Goal: Complete application form: Complete application form

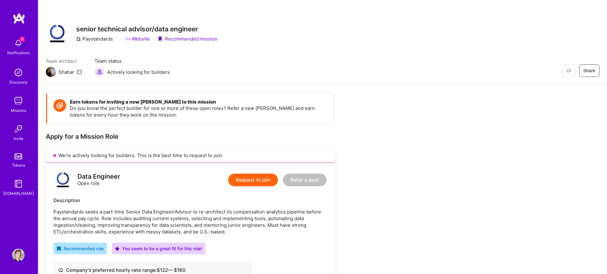
click at [417, 40] on div "Restore Not Interested Share senior technical advisor/data engineer Paystandard…" at bounding box center [323, 33] width 554 height 23
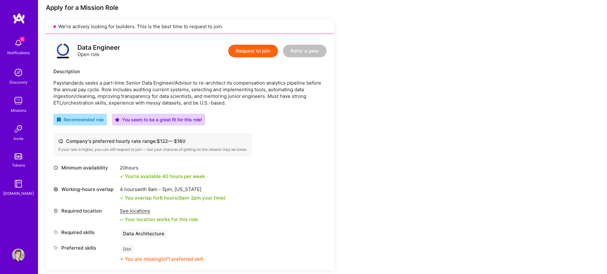
scroll to position [146, 0]
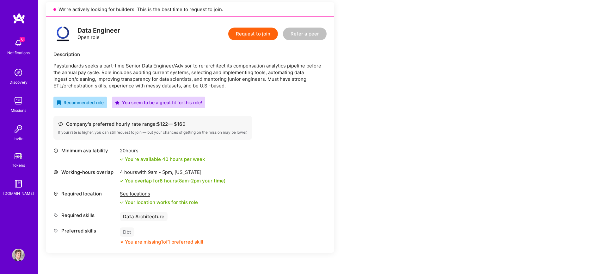
click at [257, 35] on button "Request to join" at bounding box center [253, 34] width 50 height 13
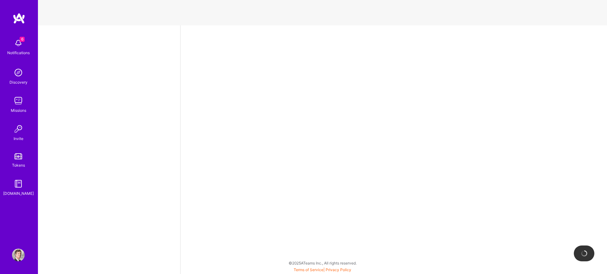
select select "US"
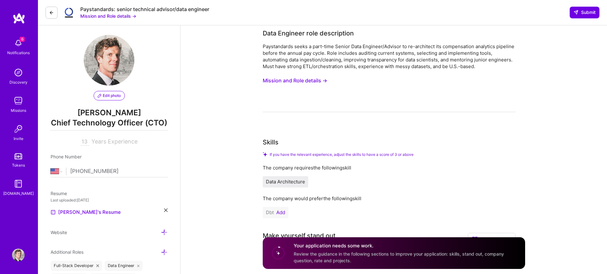
scroll to position [221, 0]
drag, startPoint x: 193, startPoint y: 130, endPoint x: 301, endPoint y: 145, distance: 108.9
copy label "Describe your experience designing and optimizing data pipelines for analytics …"
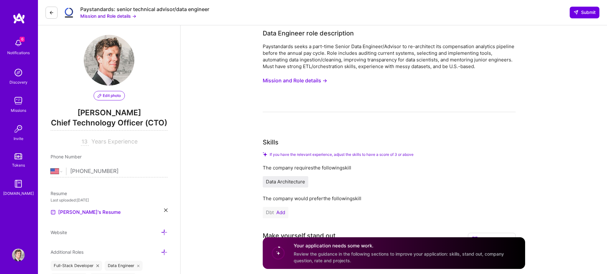
paste input "Describe your experience designing and optimizing data pipelines for analytics …"
type input "Describe your experience designing and optimizing data pipelines for analytics …"
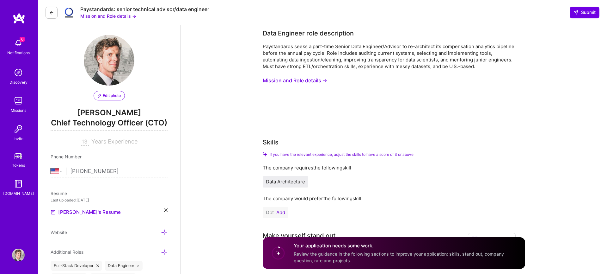
click at [0, 0] on input "If selected, I agree to work on this role at or above the rate entered below." at bounding box center [0, 0] width 0 height 0
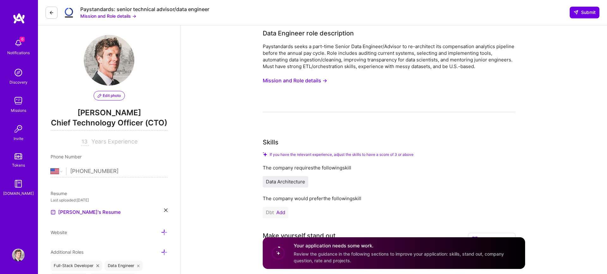
scroll to position [417, 0]
type input "145"
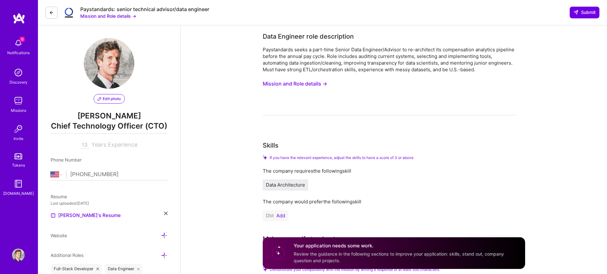
scroll to position [0, 0]
click at [263, 90] on button "Mission and Role details →" at bounding box center [295, 84] width 65 height 12
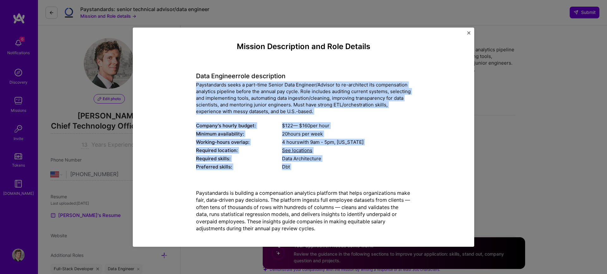
drag, startPoint x: 196, startPoint y: 84, endPoint x: 267, endPoint y: 179, distance: 118.3
click at [267, 179] on div "Mission Description and Role Details Data Engineer role description Paystandard…" at bounding box center [303, 274] width 215 height 465
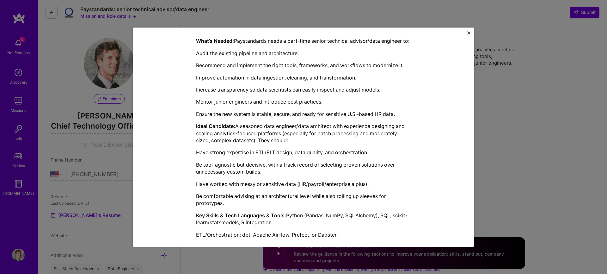
scroll to position [282, 0]
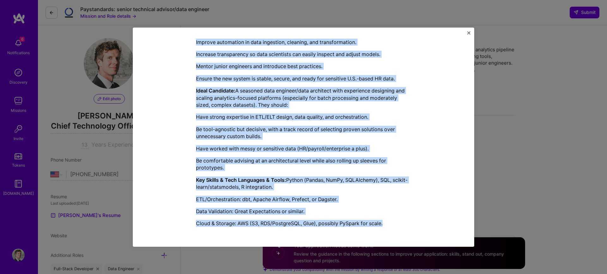
click at [390, 224] on p "Cloud & Storage: AWS (S3, RDS/PostgreSQL, Glue), possibly PySpark for scale." at bounding box center [303, 223] width 215 height 7
copy div "Paystandards seeks a part-time Senior Data Engineer/Advisor to re-architect its…"
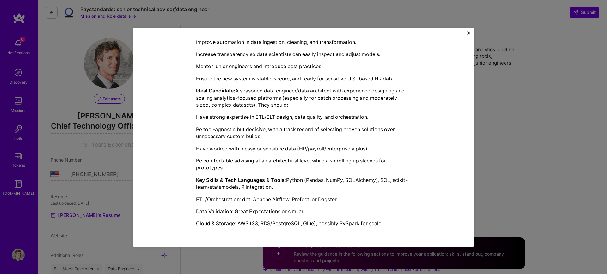
type textarea "6 .tb79066f8-ab17-4012-85d1-6d201e504ab2 { color: #fff; background: #222; borde…"
paste textarea "Paystandards seeks a part-time Senior Data Engineer/Advisor to re-architect its…"
type textarea "Paystandards seeks a part-time Senior Data Engineer/Advisor to re-architect its…"
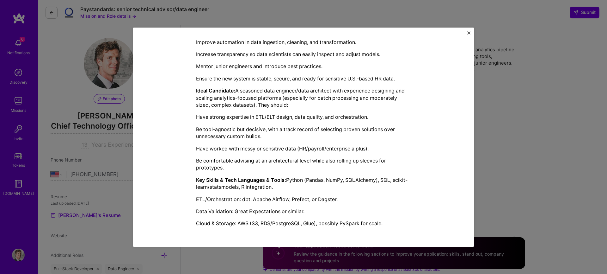
checkbox input "false"
click at [363, 14] on div "Mission Description and Role Details Data Engineer role description Paystandard…" at bounding box center [303, 137] width 607 height 274
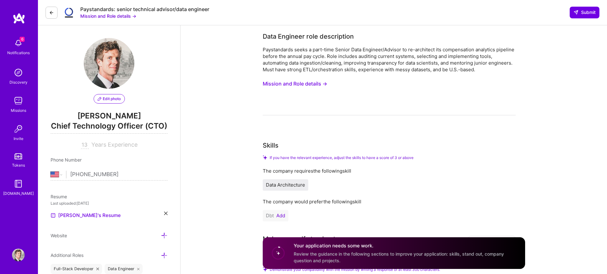
scroll to position [26, 0]
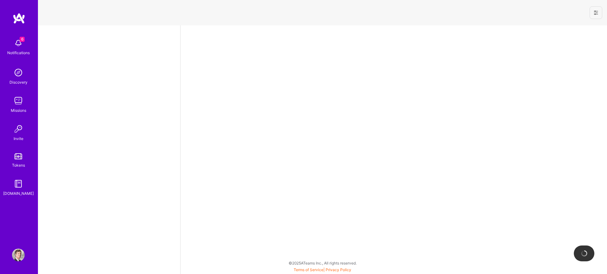
select select "US"
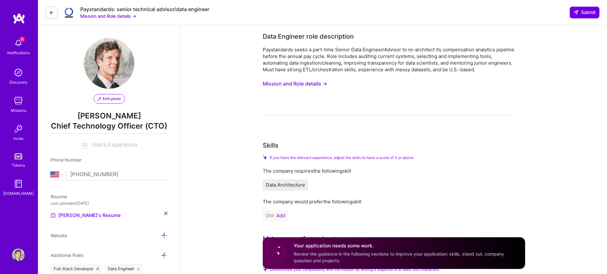
click at [290, 82] on button "Mission and Role details →" at bounding box center [295, 84] width 65 height 12
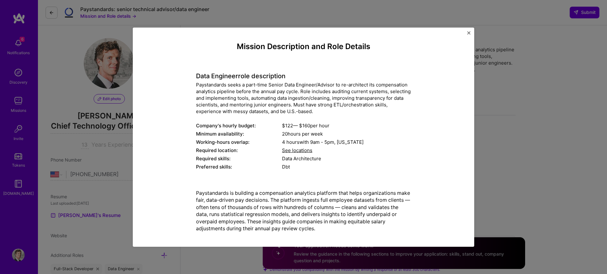
click at [471, 33] on div "Mission Description and Role Details Data Engineer role description Paystandard…" at bounding box center [304, 137] width 342 height 219
click at [468, 33] on img "Close" at bounding box center [469, 32] width 3 height 3
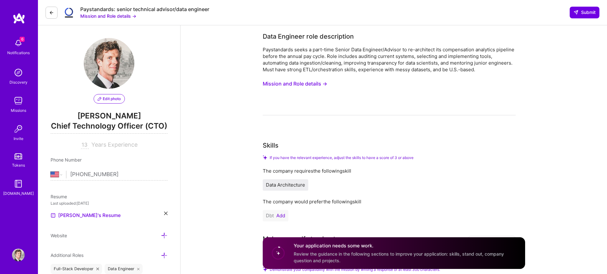
click at [399, 60] on div "Paystandards seeks a part-time Senior Data Engineer/Advisor to re-architect its…" at bounding box center [389, 59] width 253 height 27
click at [263, 90] on button "Mission and Role details →" at bounding box center [295, 84] width 65 height 12
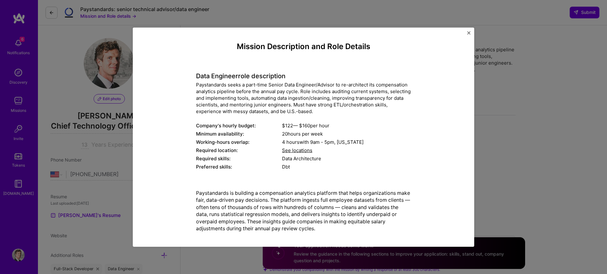
type input "Data Engineer"
click at [200, 85] on div "Paystandards seeks a part-time Senior Data Engineer/Advisor to re-architect its…" at bounding box center [303, 97] width 215 height 33
copy div "Paystandards"
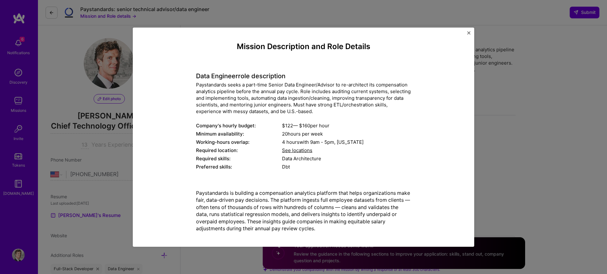
paste input "Paystandards"
type input "paystandards"
type input "remote"
type input "https://platform.a.team/mission/689a9d42652494afdb666cef/apply/689a9b6fa3613f52…"
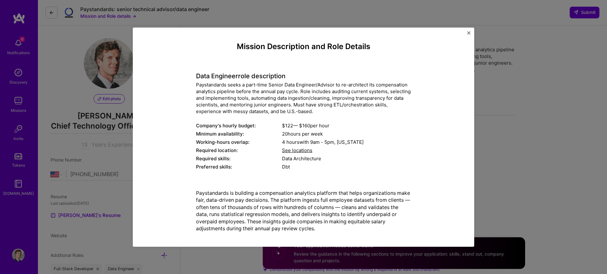
type textarea "6 .te1a49392-e7fa-480c-a7e0-29b9c96bd69f { color: #fff; background: #222; borde…"
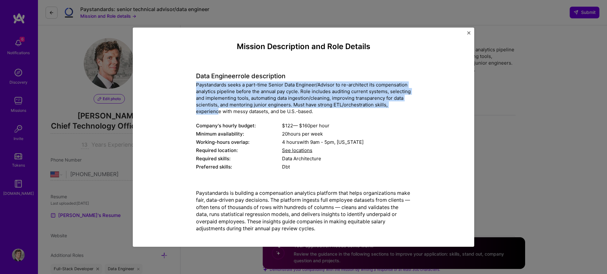
drag, startPoint x: 197, startPoint y: 84, endPoint x: 218, endPoint y: 108, distance: 31.1
click at [218, 108] on div "Paystandards seeks a part-time Senior Data Engineer/Advisor to re-architect its…" at bounding box center [303, 97] width 215 height 33
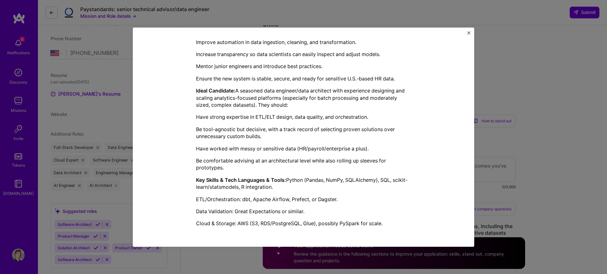
scroll to position [143, 0]
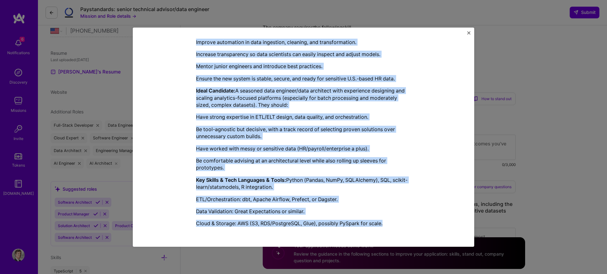
click at [389, 222] on p "Cloud & Storage: AWS (S3, RDS/PostgreSQL, Glue), possibly PySpark for scale." at bounding box center [303, 223] width 215 height 7
copy div "Paystandards seeks a part-time Senior Data Engineer/Advisor to re-architect its…"
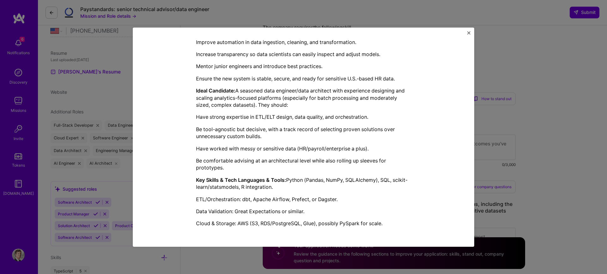
paste textarea "Paystandards seeks a part-time Senior Data Engineer/Advisor to re-architect its…"
type textarea "Paystandards seeks a part-time Senior Data Engineer/Advisor to re-architect its…"
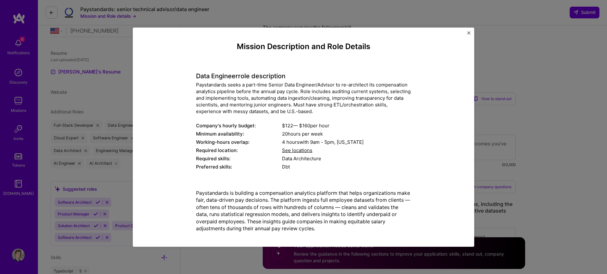
scroll to position [0, 0]
click at [297, 13] on div "Mission Description and Role Details Data Engineer role description Paystandard…" at bounding box center [303, 137] width 607 height 274
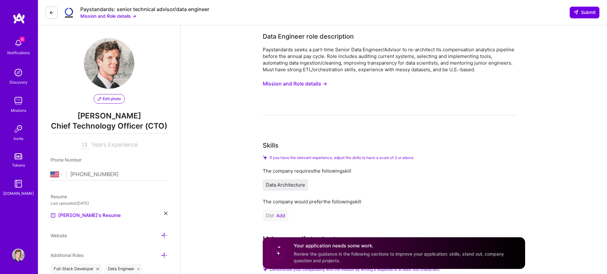
scroll to position [0, 0]
drag, startPoint x: 432, startPoint y: 113, endPoint x: 528, endPoint y: 112, distance: 96.2
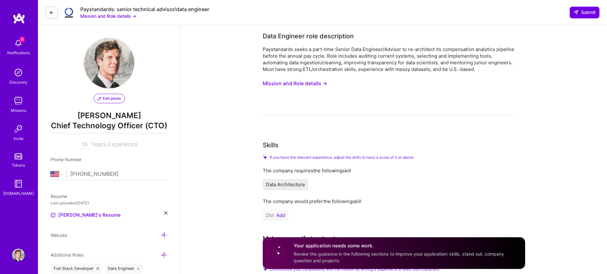
copy small "Mock response (MCP server not available)"
click at [500, 10] on div "Paystandards: senior technical advisor/data engineer Mission and Role details →…" at bounding box center [322, 12] width 569 height 25
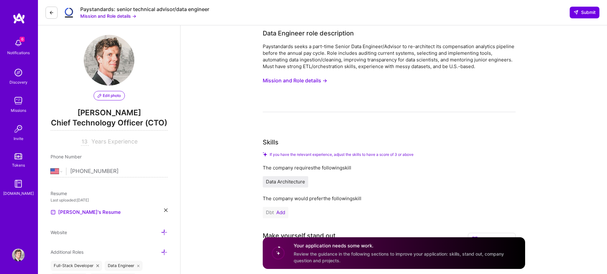
scroll to position [0, 0]
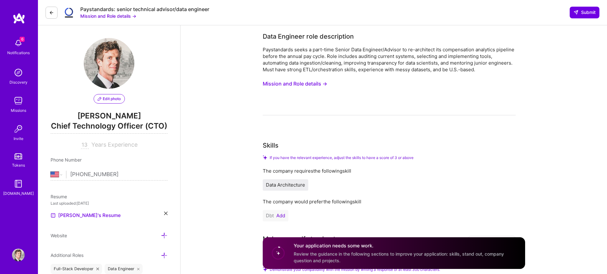
type textarea "6 .te1a49392-e7fa-480c-a7e0-29b9c96bd69f { color: #fff; background: #222; borde…"
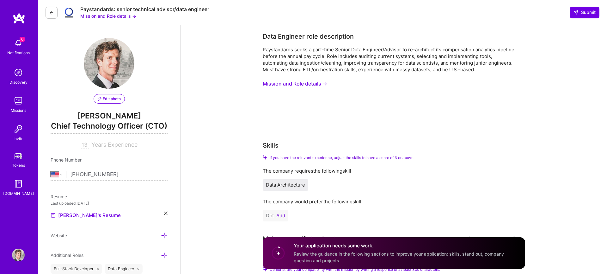
scroll to position [52, 0]
click at [263, 78] on button "Mission and Role details →" at bounding box center [295, 84] width 65 height 12
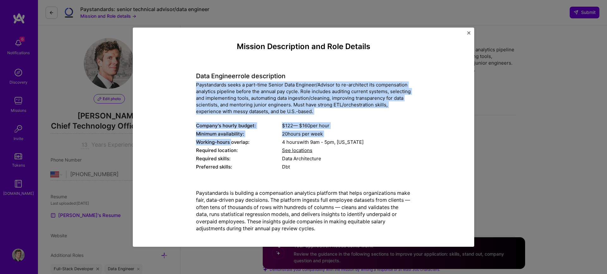
drag, startPoint x: 196, startPoint y: 85, endPoint x: 233, endPoint y: 140, distance: 66.7
click at [233, 140] on div "Data Engineer role description Paystandards seeks a part-time Senior Data Engin…" at bounding box center [303, 118] width 215 height 108
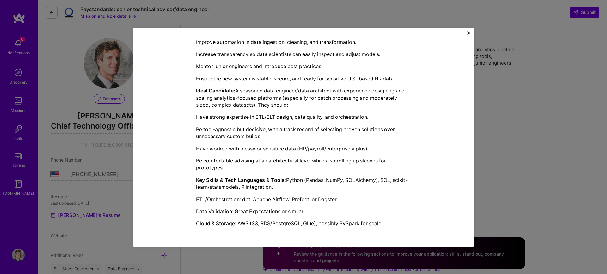
scroll to position [274, 0]
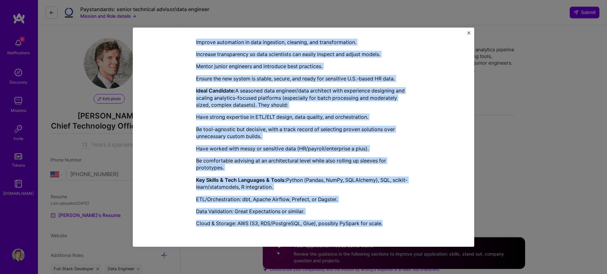
click at [388, 222] on p "Cloud & Storage: AWS (S3, RDS/PostgreSQL, Glue), possibly PySpark for scale." at bounding box center [303, 223] width 215 height 7
copy div "Paystandards seeks a part-time Senior Data Engineer/Advisor to re-architect its…"
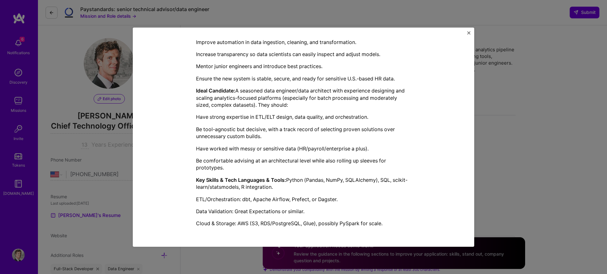
paste textarea "Paystandards seeks a part-time Senior Data Engineer/Advisor to re-architect its…"
type textarea "Paystandards seeks a part-time Senior Data Engineer/Advisor to re-architect its…"
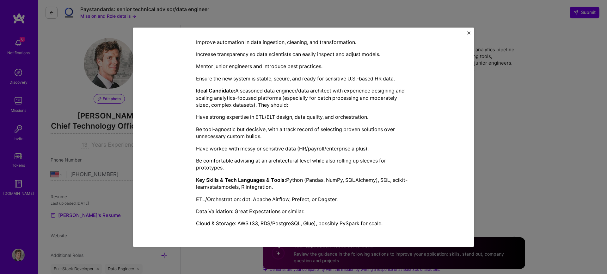
scroll to position [351, 0]
click at [468, 34] on img "Close" at bounding box center [469, 32] width 3 height 3
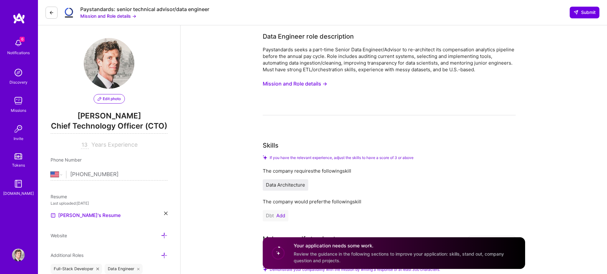
scroll to position [289, 0]
type textarea "6 .te1a49392-e7fa-480c-a7e0-29b9c96bd69f { color: #fff; background: #222; borde…"
paste textarea "Paystandards seeks a part-time Senior Data Engineer/Advisor to re-architect its…"
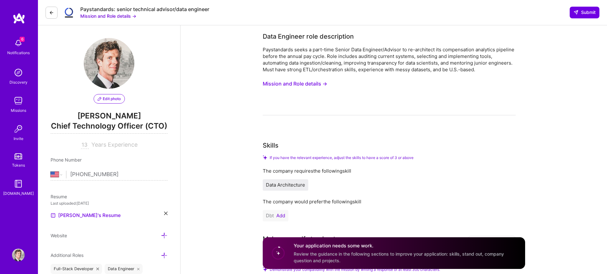
type textarea "Paystandards seeks a part-time Senior Data Engineer/Advisor to re-architect its…"
drag, startPoint x: 459, startPoint y: 141, endPoint x: 472, endPoint y: 169, distance: 30.6
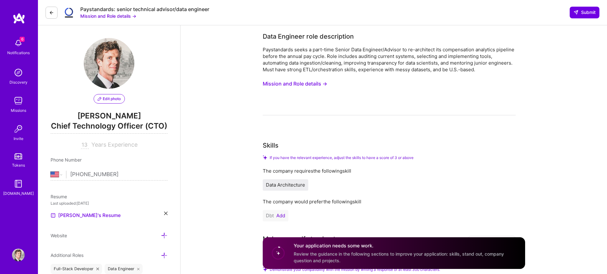
scroll to position [12, 0]
drag, startPoint x: 425, startPoint y: 113, endPoint x: 484, endPoint y: 187, distance: 94.1
type input "How are your skills and experience relevant to this mission?"
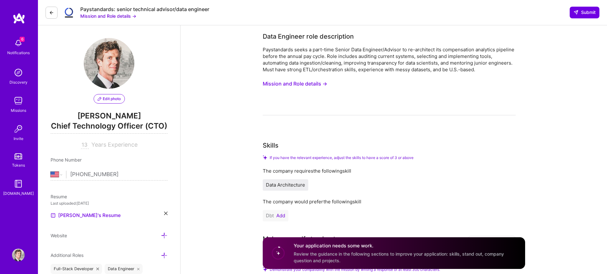
drag, startPoint x: 423, startPoint y: 115, endPoint x: 471, endPoint y: 197, distance: 94.6
copy div "I'll craft a compelling response highlighting how your background strongly alig…"
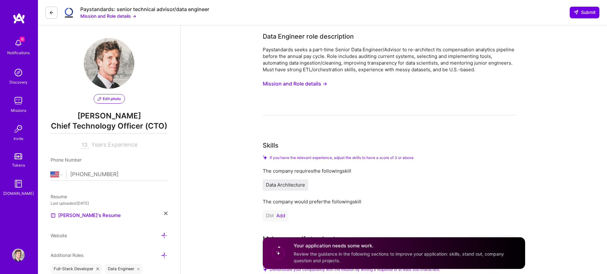
scroll to position [45, 0]
click at [72, 211] on link "[PERSON_NAME]'s Resume" at bounding box center [86, 215] width 70 height 8
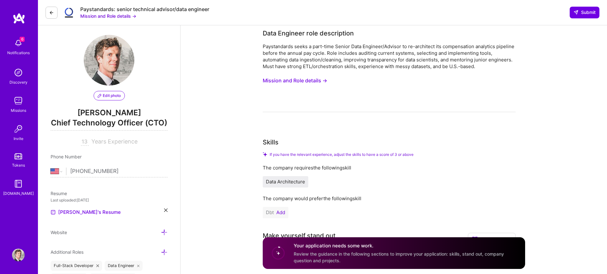
scroll to position [0, 0]
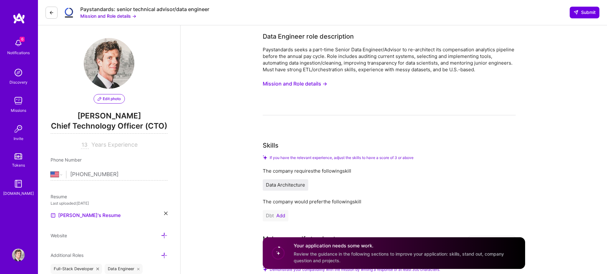
type input "[DATE]"
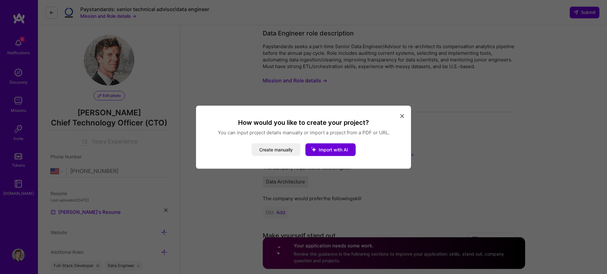
click at [401, 116] on icon "modal" at bounding box center [403, 116] width 4 height 4
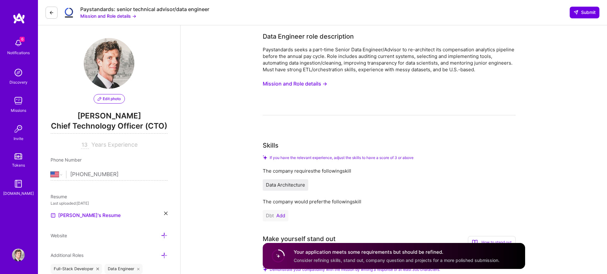
scroll to position [790, 0]
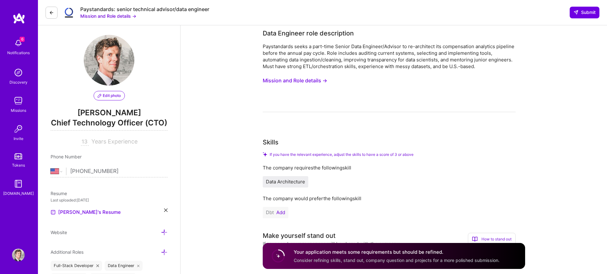
scroll to position [181, 0]
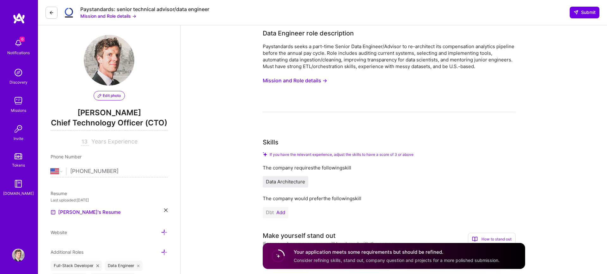
type textarea "6 .te1a49392-e7fa-480c-a7e0-29b9c96bd69f { color: #fff; background: #222; borde…"
click at [263, 86] on button "Mission and Role details →" at bounding box center [295, 81] width 65 height 12
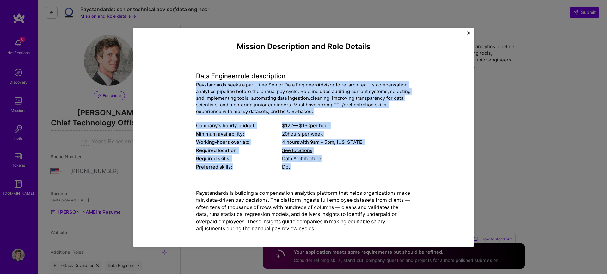
drag, startPoint x: 196, startPoint y: 85, endPoint x: 263, endPoint y: 201, distance: 133.4
click at [263, 201] on div "Mission Description and Role Details Data Engineer role description Paystandard…" at bounding box center [303, 274] width 215 height 465
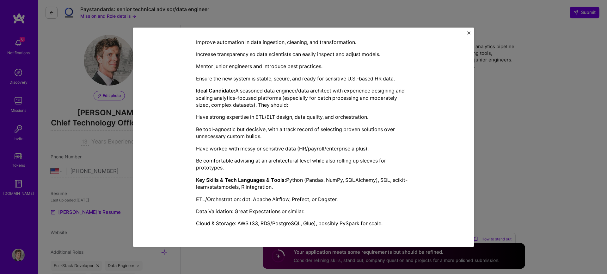
scroll to position [267, 0]
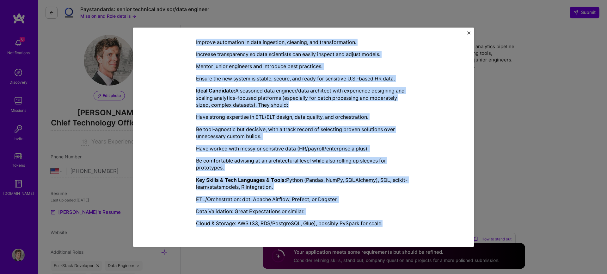
click at [388, 226] on p "Cloud & Storage: AWS (S3, RDS/PostgreSQL, Glue), possibly PySpark for scale." at bounding box center [303, 223] width 215 height 7
copy div "Paystandards seeks a part-time Senior Data Engineer/Advisor to re-architect its…"
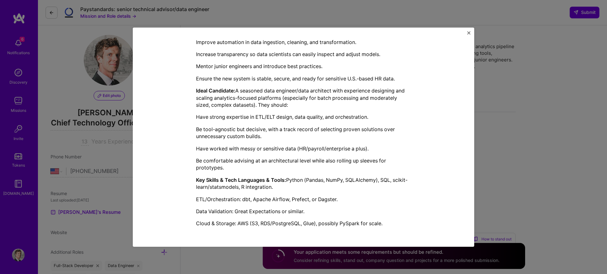
paste textarea "Paystandards seeks a part-time Senior Data Engineer/Advisor to re-architect its…"
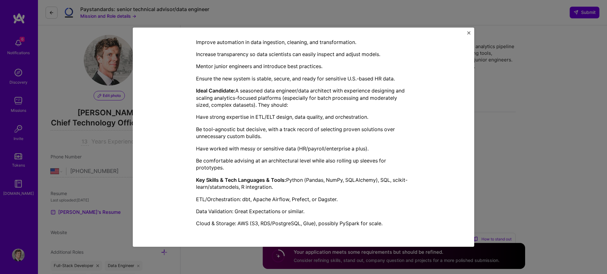
drag, startPoint x: 459, startPoint y: 142, endPoint x: 464, endPoint y: 167, distance: 25.4
copy div "My experience makes me exceptionally well-suited to architect and optimize Pays…"
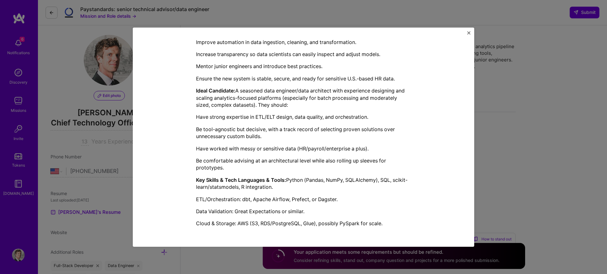
scroll to position [64, 0]
drag, startPoint x: 424, startPoint y: 62, endPoint x: 484, endPoint y: 135, distance: 94.9
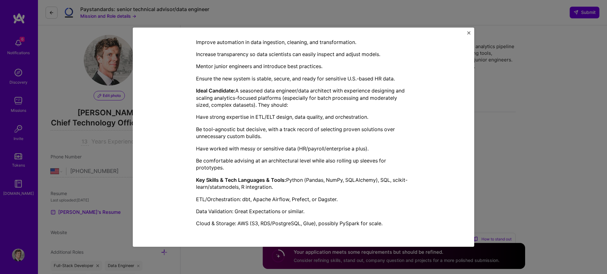
copy div "I'll craft a compelling response highlighting how your background strongly alig…"
drag, startPoint x: 459, startPoint y: 103, endPoint x: 479, endPoint y: 144, distance: 44.6
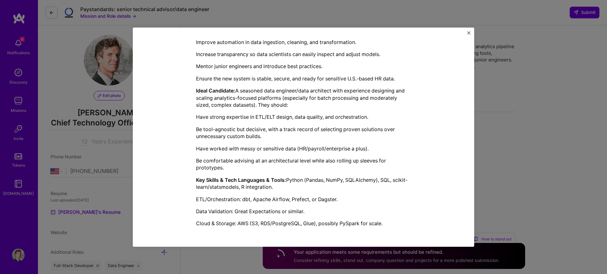
scroll to position [212, 0]
copy div "My experience makes me exceptionally well-suited to architect and optimize Pays…"
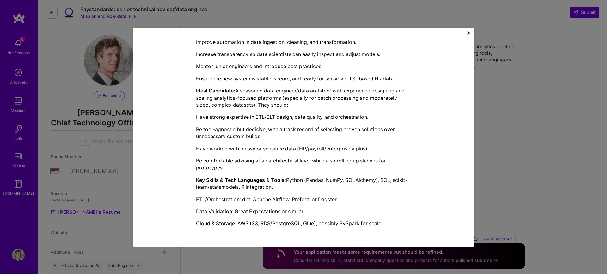
scroll to position [103, 0]
type textarea "Paystandards seeks a part-time Senior Data Engineer/Advisor to re-architect its…"
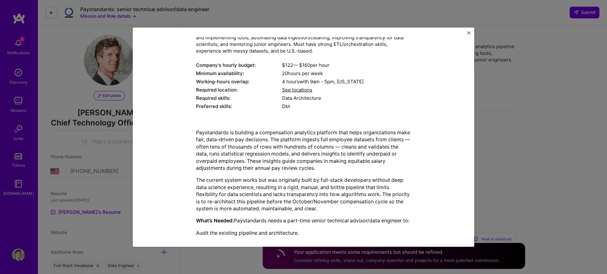
scroll to position [0, 0]
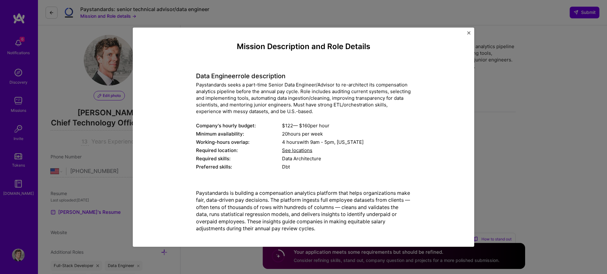
click at [196, 85] on div "Mission Description and Role Details Data Engineer role description Paystandard…" at bounding box center [303, 274] width 313 height 465
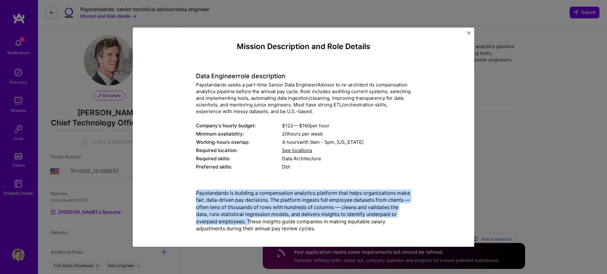
drag, startPoint x: 196, startPoint y: 192, endPoint x: 251, endPoint y: 221, distance: 61.4
click at [251, 221] on p "Paystandards is building a compensation analytics platform that helps organizat…" at bounding box center [303, 210] width 215 height 42
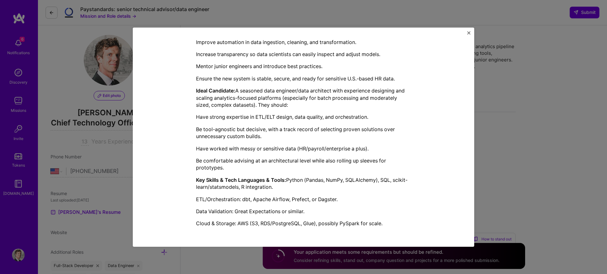
scroll to position [499, 0]
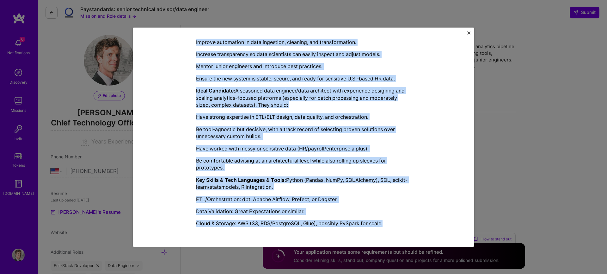
click at [394, 226] on p "Cloud & Storage: AWS (S3, RDS/PostgreSQL, Glue), possibly PySpark for scale." at bounding box center [303, 223] width 215 height 7
copy div "Paystandards is building a compensation analytics platform that helps organizat…"
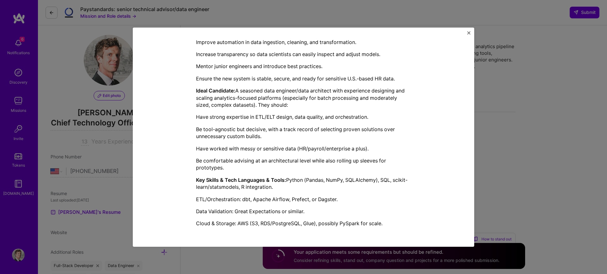
type textarea "6 .te1a49392-e7fa-480c-a7e0-29b9c96bd69f { color: #fff; background: #222; borde…"
paste textarea "Paystandards is building a compensation analytics platform that helps organizat…"
type textarea "Paystandards is building a compensation analytics platform that helps organizat…"
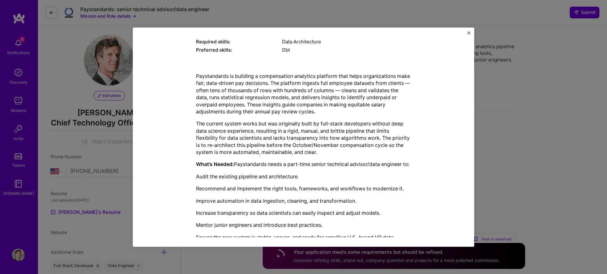
scroll to position [113, 0]
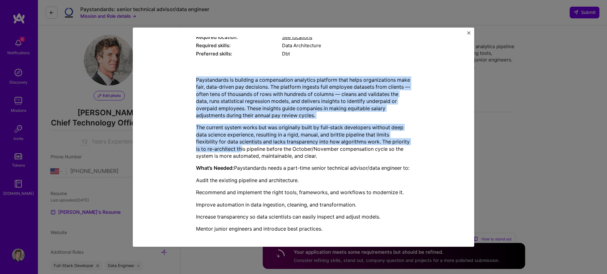
drag, startPoint x: 195, startPoint y: 80, endPoint x: 250, endPoint y: 155, distance: 92.7
click at [250, 155] on div "Mission Description and Role Details Data Engineer role description Paystandard…" at bounding box center [303, 161] width 313 height 465
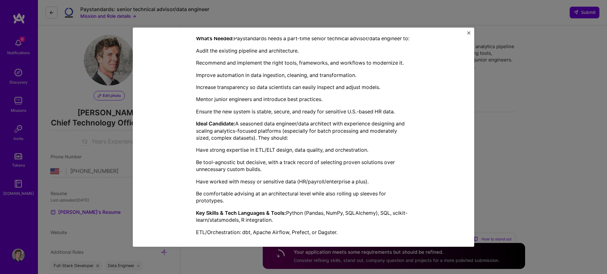
scroll to position [282, 0]
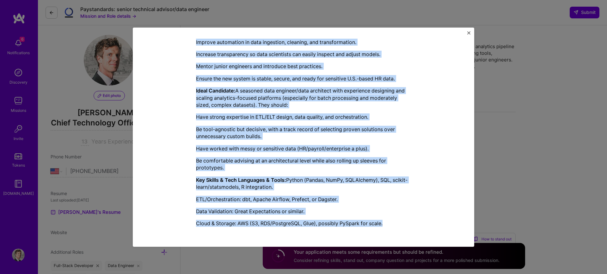
click at [392, 224] on p "Cloud & Storage: AWS (S3, RDS/PostgreSQL, Glue), possibly PySpark for scale." at bounding box center [303, 223] width 215 height 7
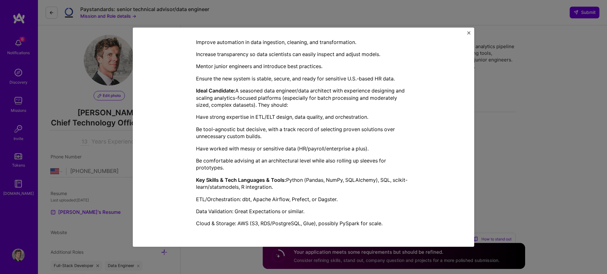
paste textarea "Paystandards is building a compensation analytics platform that helps organizat…"
type textarea "Paystandards is building a compensation analytics platform that helps organizat…"
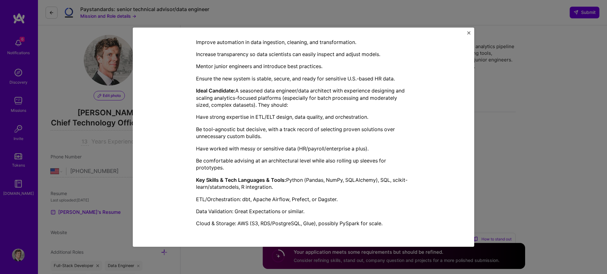
drag, startPoint x: 424, startPoint y: 126, endPoint x: 553, endPoint y: 248, distance: 177.5
click at [351, 15] on div "Mission Description and Role Details Data Engineer role description Paystandard…" at bounding box center [303, 137] width 607 height 274
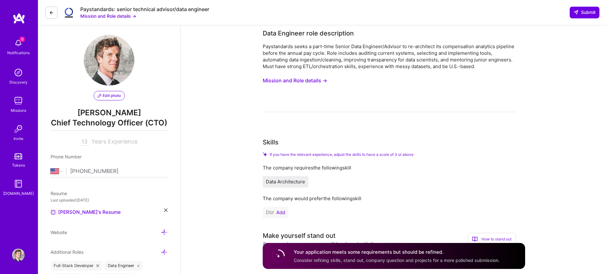
scroll to position [212, 0]
paste textarea "I have extensive experience building and scaling data-intensive platforms that …"
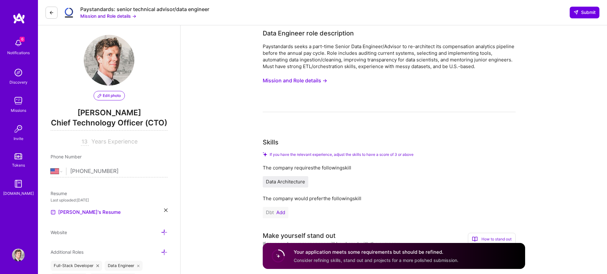
scroll to position [317, 0]
type textarea "I have extensive experience building and scaling data-intensive platforms that …"
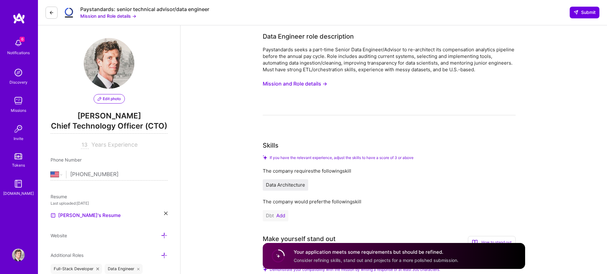
scroll to position [163, 0]
paste textarea "I have extensive experience building and scaling data-intensive platforms that …"
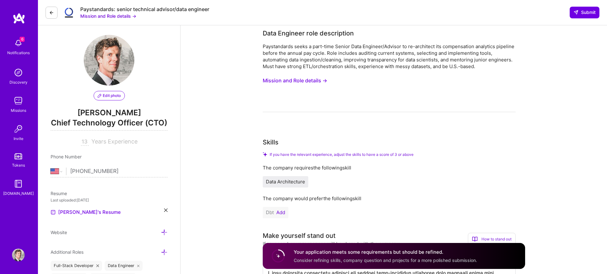
scroll to position [380, 0]
drag, startPoint x: 193, startPoint y: 103, endPoint x: 306, endPoint y: 120, distance: 114.2
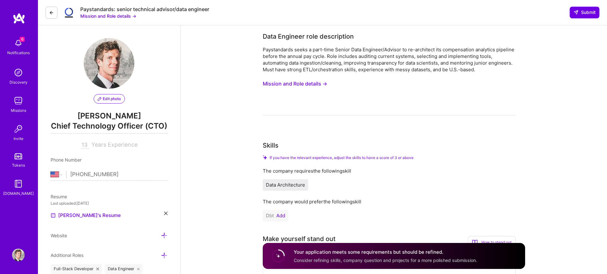
scroll to position [246, 0]
type textarea "I have extensive experience building and scaling data-intensive platforms that …"
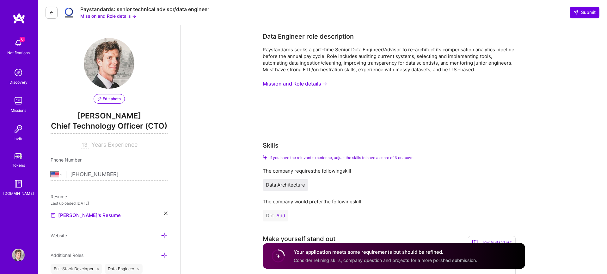
paste textarea "At CourseKey, I led the development of ETL systems processing data for over 1M …"
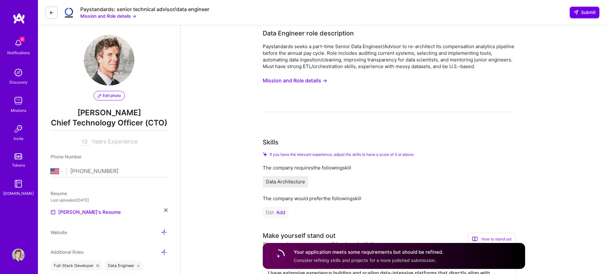
scroll to position [658, 0]
type textarea "At CourseKey, I led the development of ETL systems processing data for over 1M …"
click at [582, 12] on span "Submit" at bounding box center [585, 12] width 22 height 6
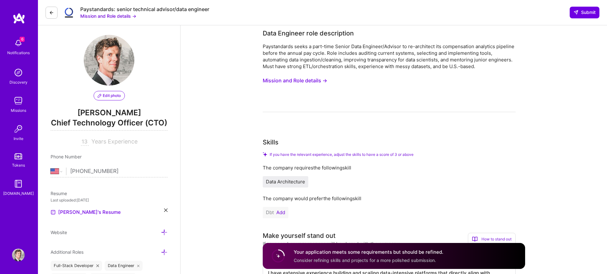
scroll to position [619, 0]
click at [359, 254] on h4 "Your application meets some requirements but should be refined." at bounding box center [369, 251] width 150 height 7
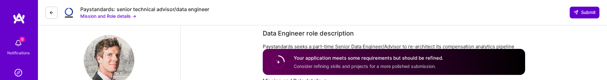
click at [577, 16] on button "Submit" at bounding box center [585, 12] width 30 height 11
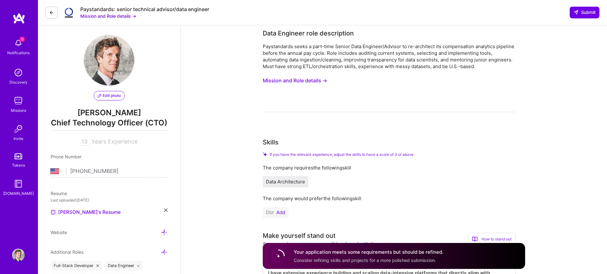
scroll to position [1179, 0]
click at [325, 252] on h4 "Your application meets some requirements but should be refined." at bounding box center [369, 251] width 150 height 7
click at [283, 210] on button "Add" at bounding box center [281, 212] width 9 height 5
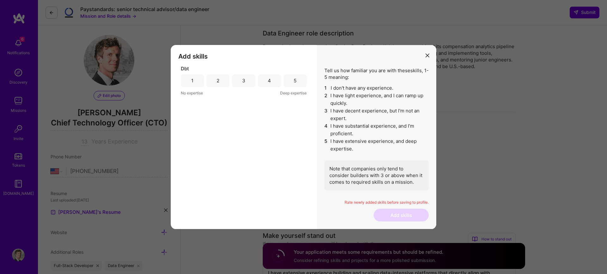
click at [218, 82] on div "2" at bounding box center [218, 80] width 3 height 7
click at [391, 215] on button "Add skills" at bounding box center [401, 214] width 55 height 13
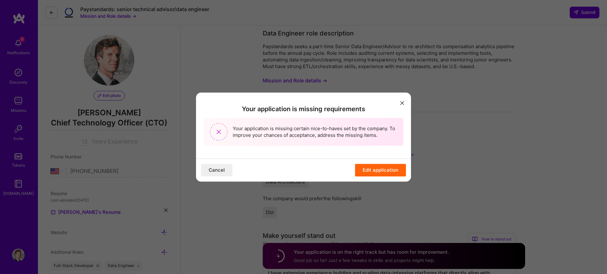
click at [374, 169] on button "Edit application" at bounding box center [380, 170] width 51 height 13
click at [370, 171] on button "Edit application" at bounding box center [380, 170] width 51 height 13
click at [403, 104] on icon "modal" at bounding box center [403, 103] width 4 height 4
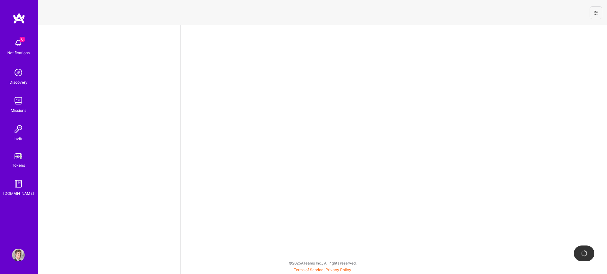
select select "US"
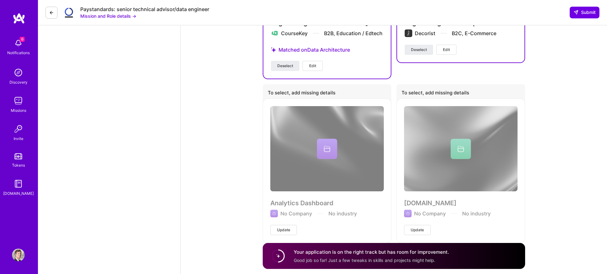
scroll to position [1157, 0]
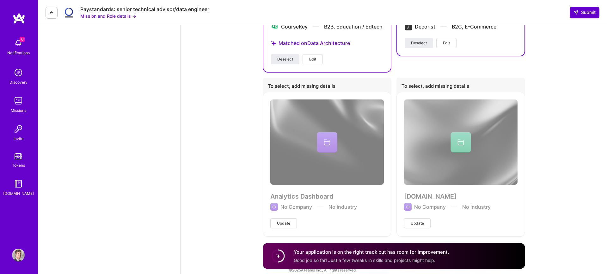
click at [587, 10] on span "Submit" at bounding box center [585, 12] width 22 height 6
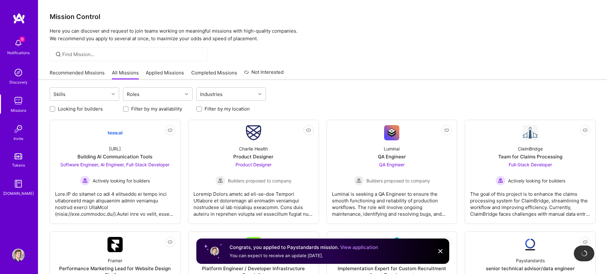
click at [165, 70] on link "Applied Missions" at bounding box center [165, 74] width 38 height 10
click at [348, 29] on p "Here you can discover and request to join teams working on meaningful missions …" at bounding box center [323, 34] width 546 height 15
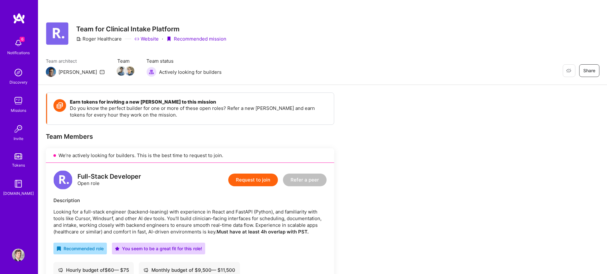
click at [242, 180] on button "Request to join" at bounding box center [253, 179] width 50 height 13
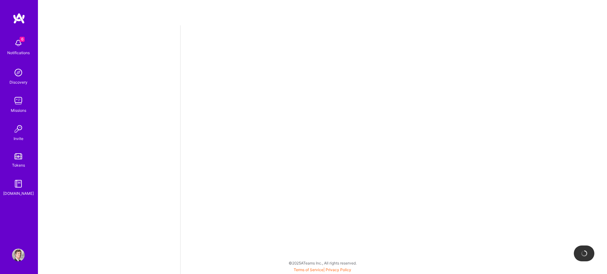
select select "US"
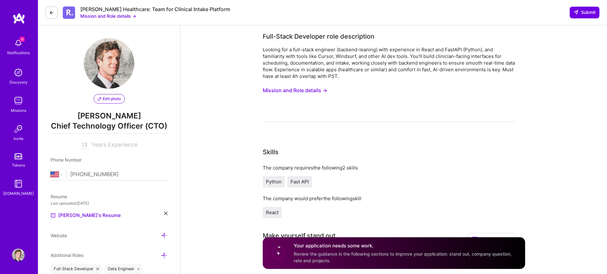
click at [297, 91] on button "Mission and Role details →" at bounding box center [295, 90] width 65 height 12
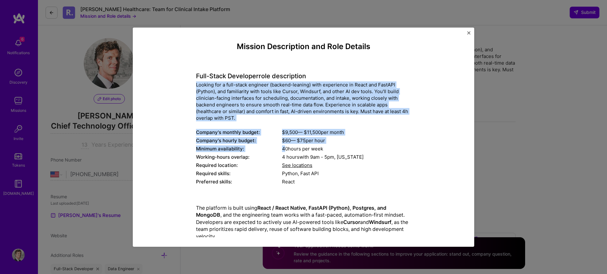
drag, startPoint x: 196, startPoint y: 83, endPoint x: 285, endPoint y: 148, distance: 110.6
click at [285, 148] on div "Full-Stack Developer role description Looking for a full-stack engineer (backen…" at bounding box center [303, 125] width 215 height 123
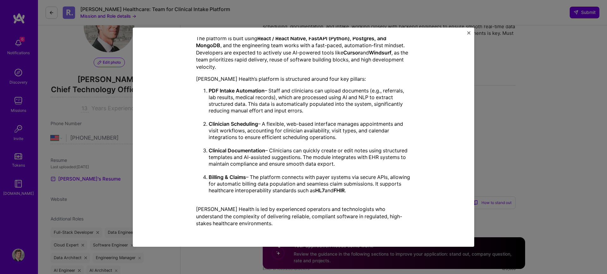
scroll to position [159, 0]
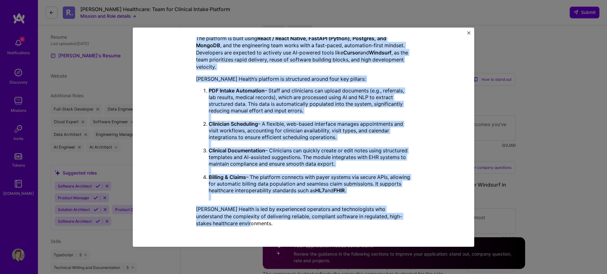
click at [232, 223] on p "[PERSON_NAME] Health is led by experienced operators and technologists who unde…" at bounding box center [303, 215] width 215 height 21
copy div "Loremip dol s amet-conse adipisci (elitsed-doeiusm) temp incididunt ut Labor et…"
click at [468, 33] on img "Close" at bounding box center [469, 32] width 3 height 3
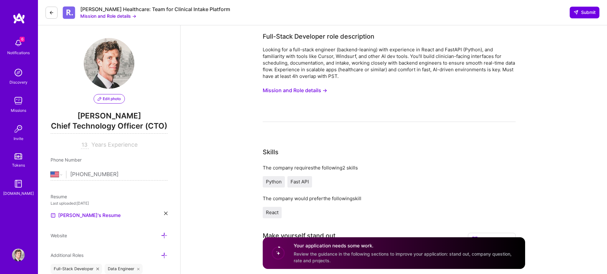
scroll to position [308, 0]
paste textarea "Loremip dol s amet-conse adipisci (elitsed-doeiusm) temp incididunt ut Labor et…"
type textarea "Loremip dol s amet-conse adipisci (elitsed-doeiusm) temp incididunt ut Labor et…"
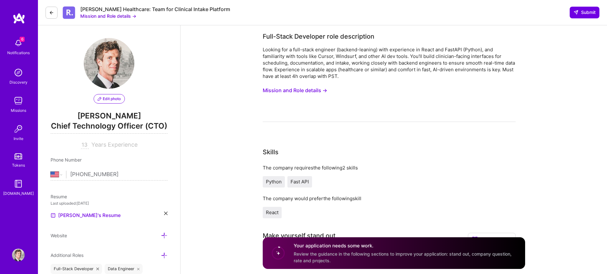
type input "Apply to : Team for Clinical Intake Pl"
paste input "Roger Healthcare"
type input "Roger Healthcare"
click at [263, 33] on div "Full-Stack Developer role description" at bounding box center [319, 36] width 112 height 9
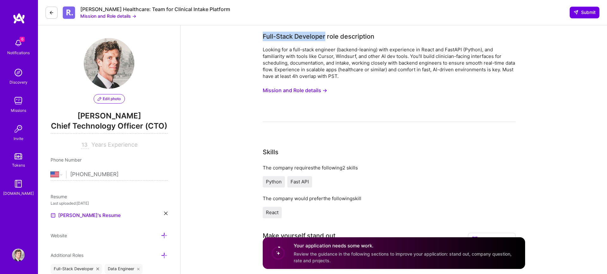
drag, startPoint x: 194, startPoint y: 35, endPoint x: 256, endPoint y: 35, distance: 61.7
click at [263, 35] on div "Full-Stack Developer role description" at bounding box center [319, 36] width 112 height 9
copy div "Full-Stack Developer"
paste input "Full-Stack Developer"
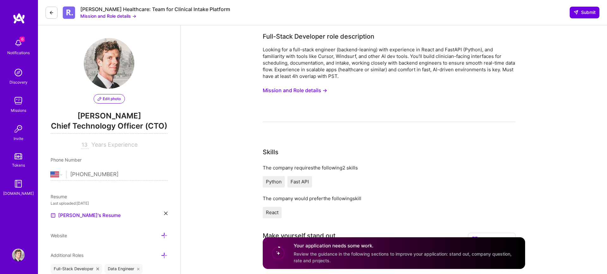
scroll to position [159, 0]
type input "Full-Stack Developer"
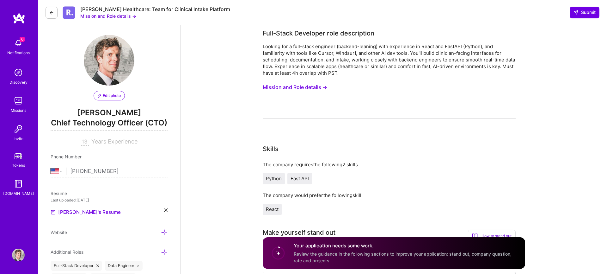
scroll to position [150, 0]
type textarea "Y"
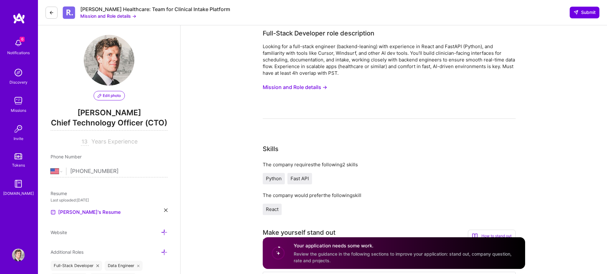
scroll to position [0, 93]
drag, startPoint x: 424, startPoint y: 126, endPoint x: 478, endPoint y: 256, distance: 140.1
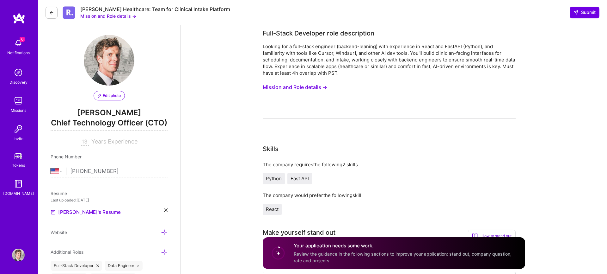
copy div "Yes, I have extensive PST overlap from my [GEOGRAPHIC_DATA] and significant exp…"
paste textarea "Yes, I have extensive PST overlap from my [GEOGRAPHIC_DATA] and significant exp…"
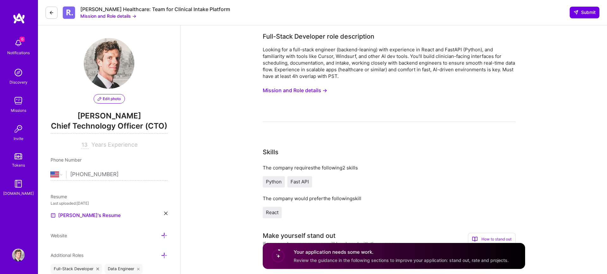
scroll to position [3, 0]
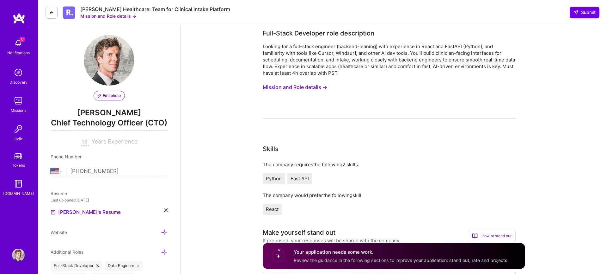
type textarea "Yes, I have extensive PST overlap from my [GEOGRAPHIC_DATA] and significant exp…"
click at [0, 0] on input "If selected, I agree to work on this role at or above the rate entered below." at bounding box center [0, 0] width 0 height 0
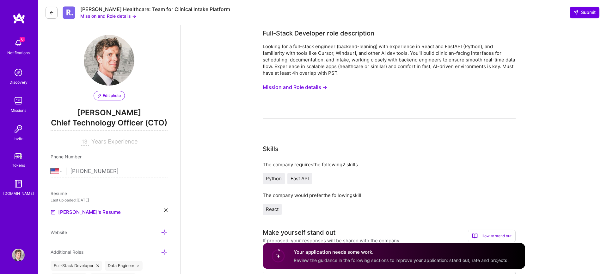
type input "75"
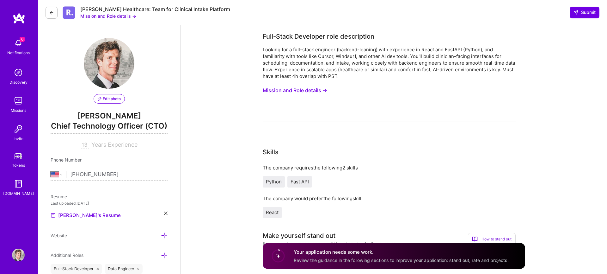
type input "11500"
type input "[DATE]"
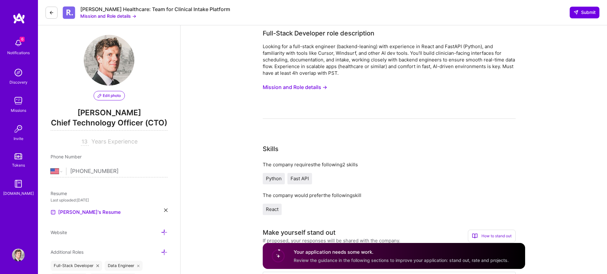
scroll to position [895, 0]
drag, startPoint x: 424, startPoint y: 105, endPoint x: 500, endPoint y: 221, distance: 138.6
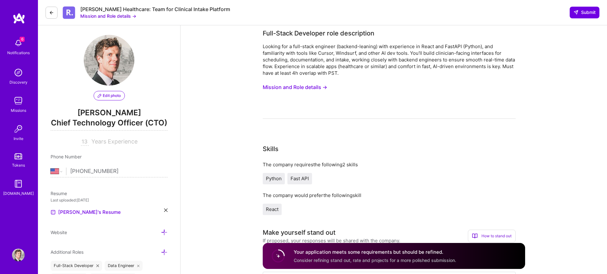
copy div "I'm particularly well-suited for this full-stack role given my extensive experi…"
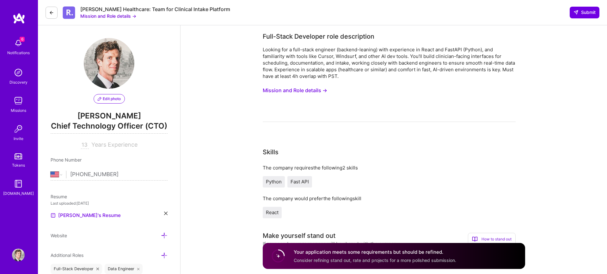
scroll to position [165, 0]
paste textarea "I'm particularly well-suited for this full-stack role given my extensive experi…"
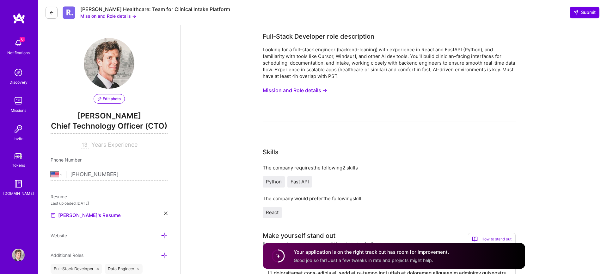
scroll to position [1, 0]
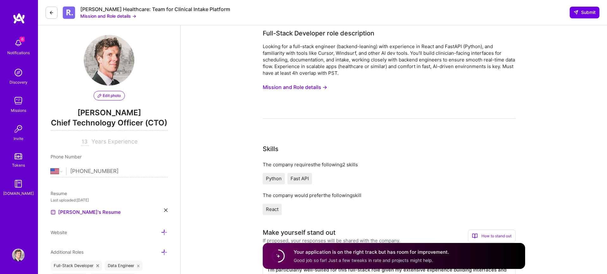
scroll to position [1, 0]
type textarea "I'm particularly well-suited for this full-stack role given my extensive experi…"
